Goal: Task Accomplishment & Management: Use online tool/utility

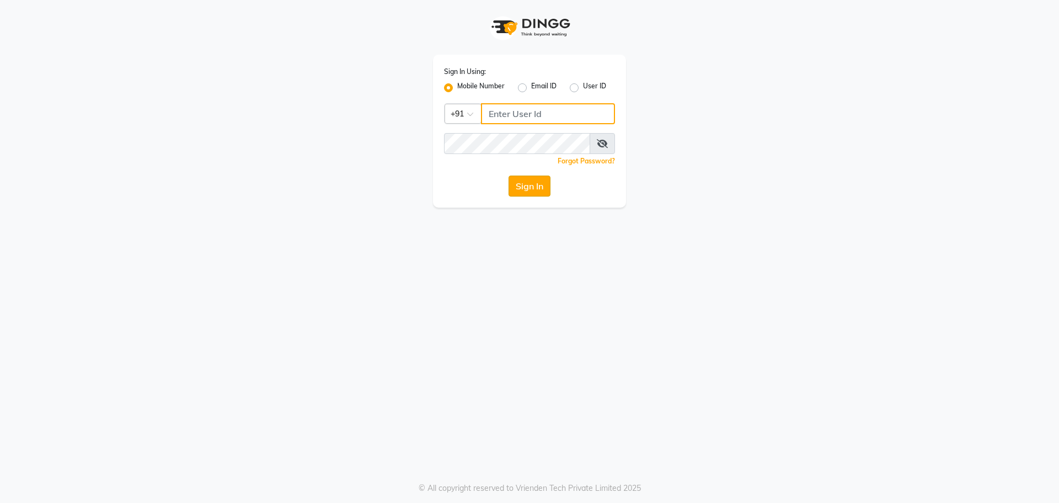
type input "9440230781"
click at [550, 188] on button "Sign In" at bounding box center [530, 185] width 42 height 21
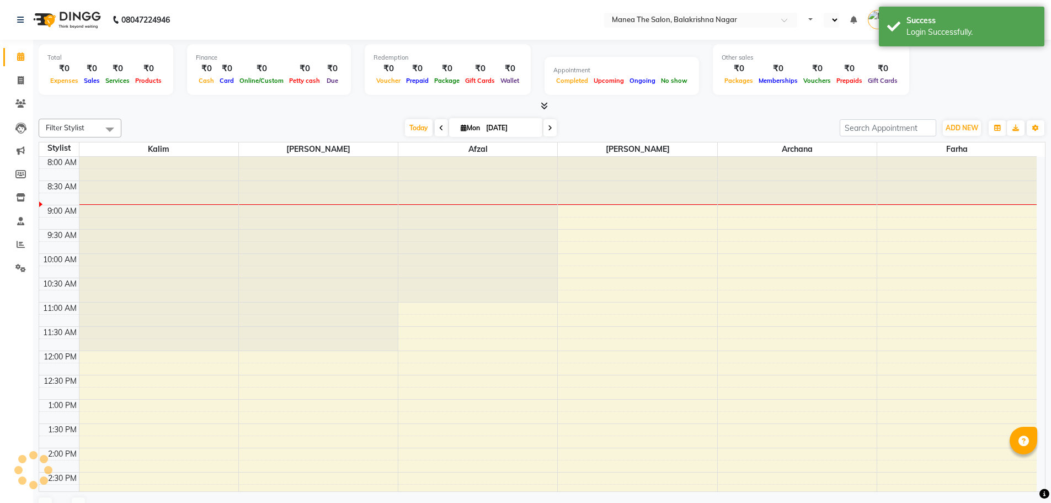
select select "en"
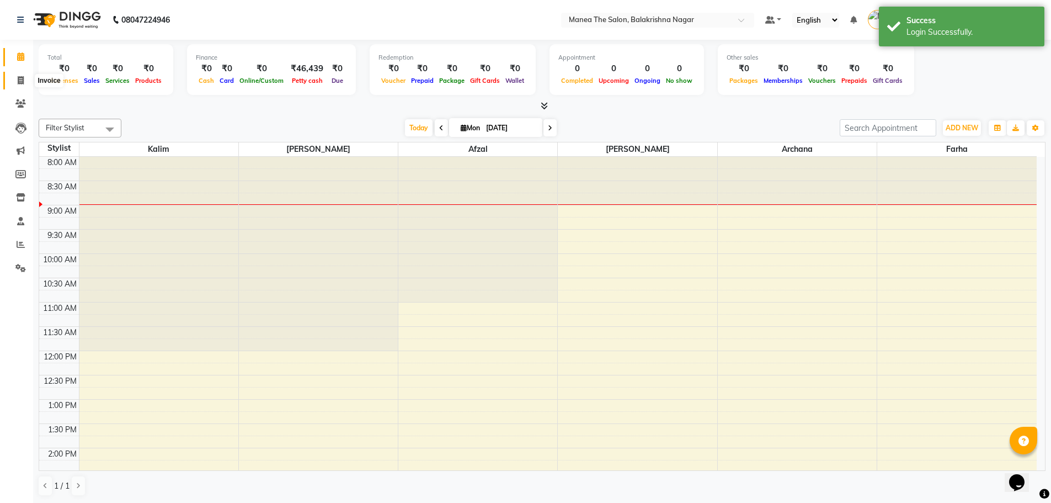
click at [23, 82] on icon at bounding box center [21, 80] width 6 height 8
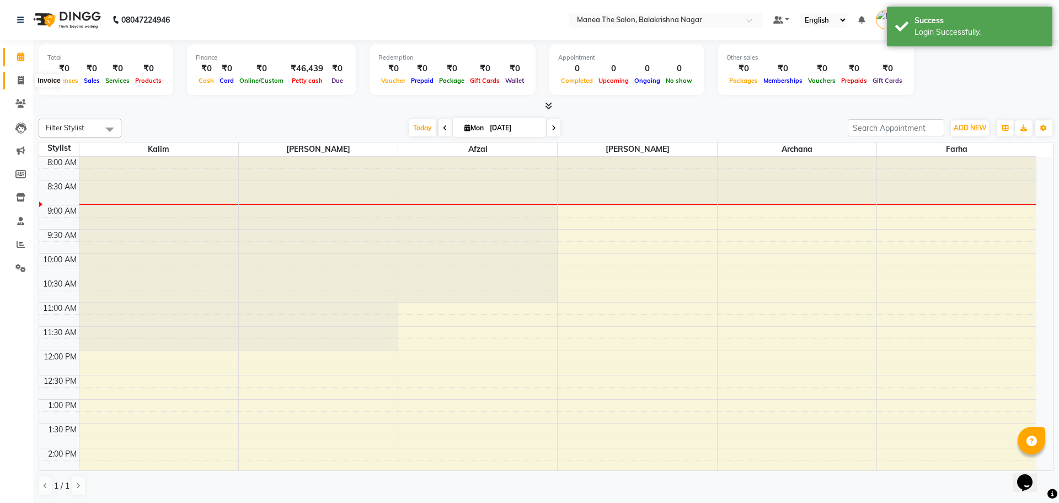
select select "service"
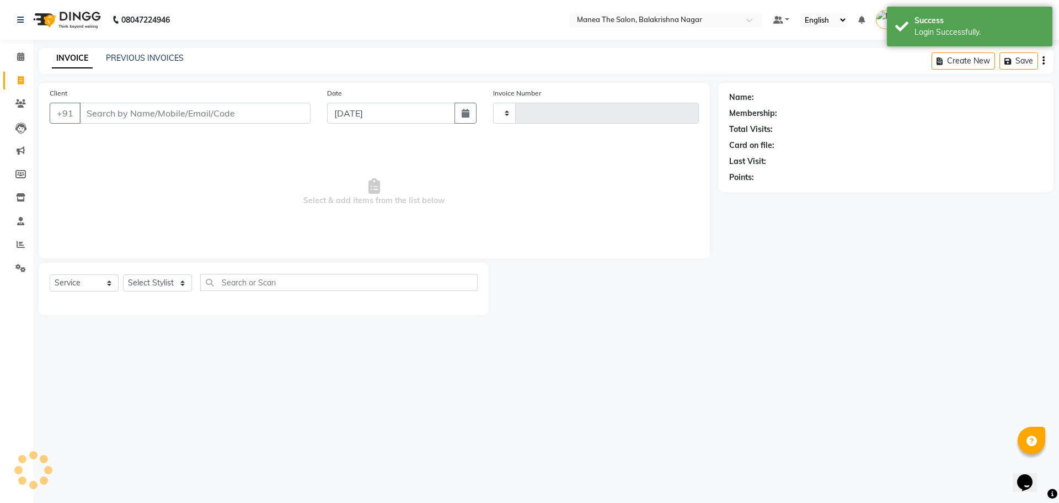
type input "0459"
select select "8200"
